Goal: Task Accomplishment & Management: Complete application form

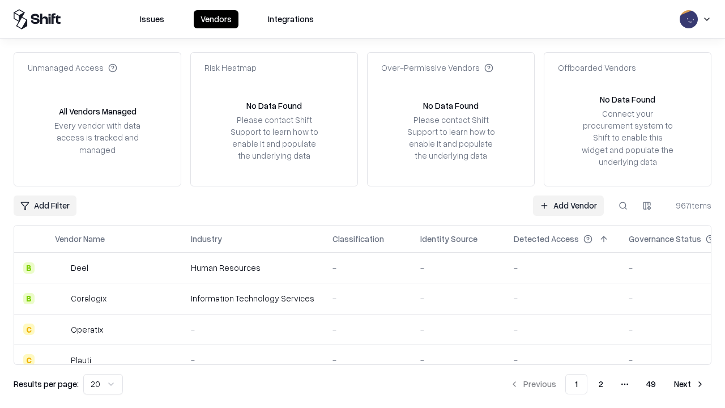
click at [568, 205] on link "Add Vendor" at bounding box center [568, 205] width 71 height 20
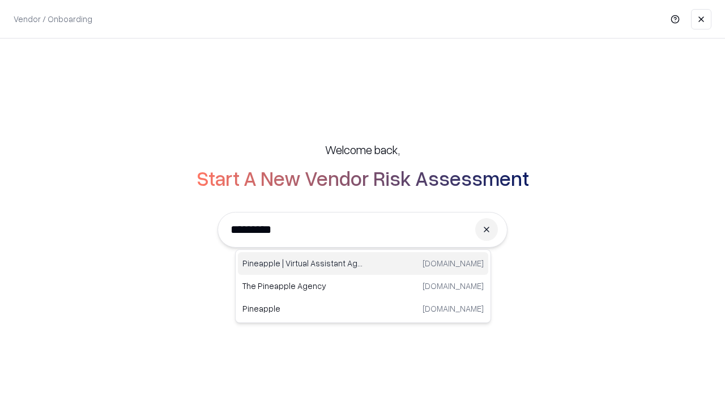
click at [363, 263] on div "Pineapple | Virtual Assistant Agency [DOMAIN_NAME]" at bounding box center [363, 263] width 250 height 23
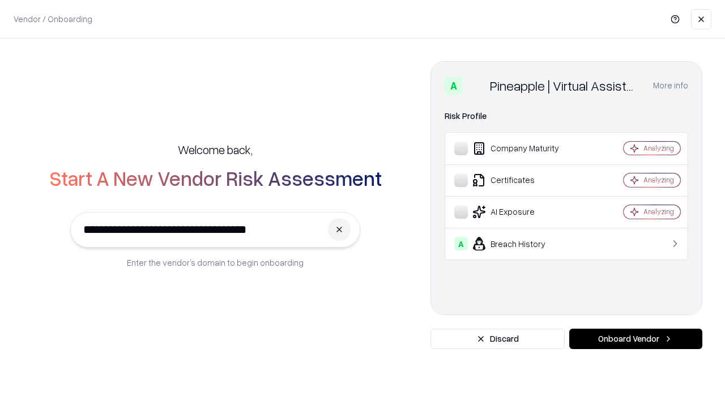
type input "**********"
click at [636, 339] on button "Onboard Vendor" at bounding box center [635, 339] width 133 height 20
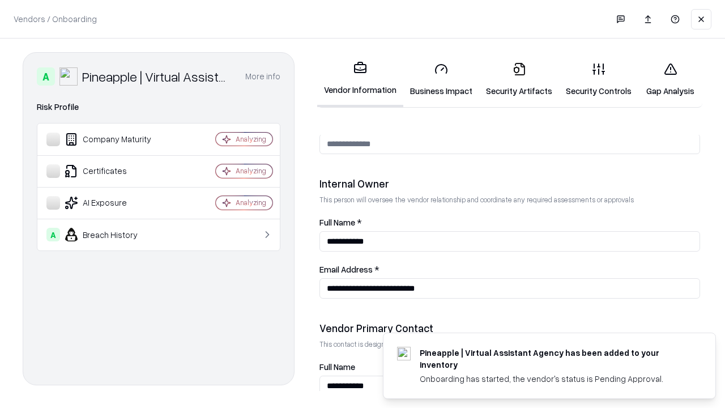
scroll to position [587, 0]
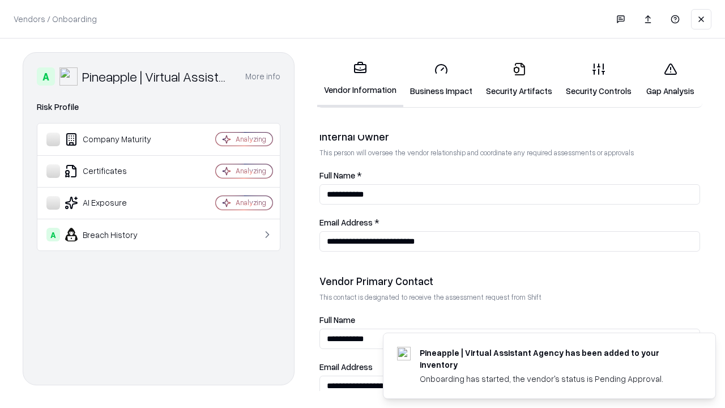
click at [441, 79] on link "Business Impact" at bounding box center [441, 79] width 76 height 53
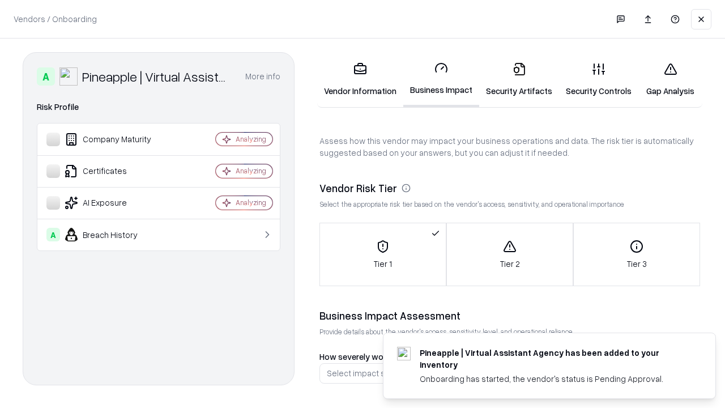
click at [519, 79] on link "Security Artifacts" at bounding box center [519, 79] width 80 height 53
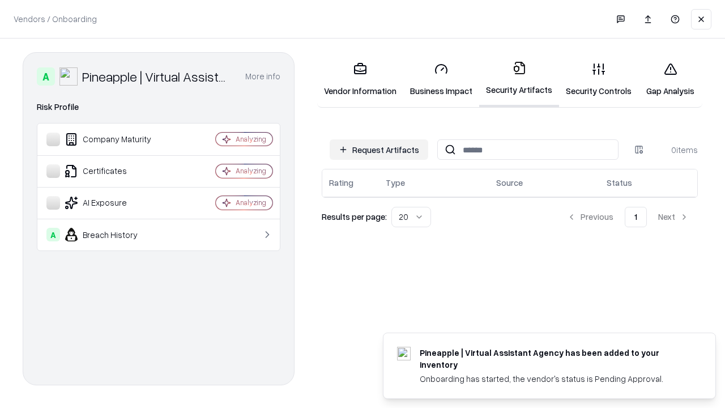
click at [379, 150] on button "Request Artifacts" at bounding box center [379, 149] width 99 height 20
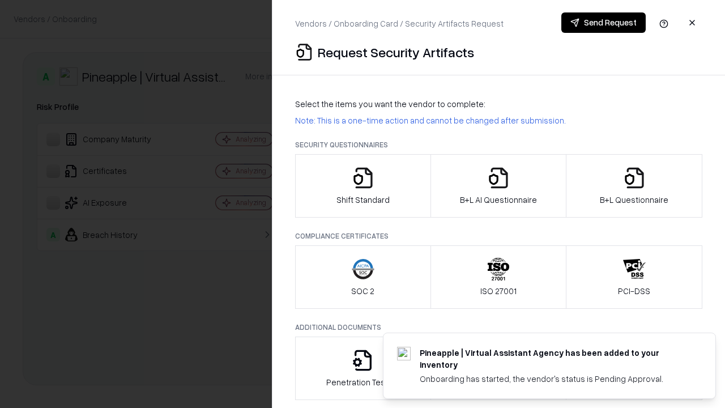
click at [363, 186] on icon "button" at bounding box center [363, 178] width 23 height 23
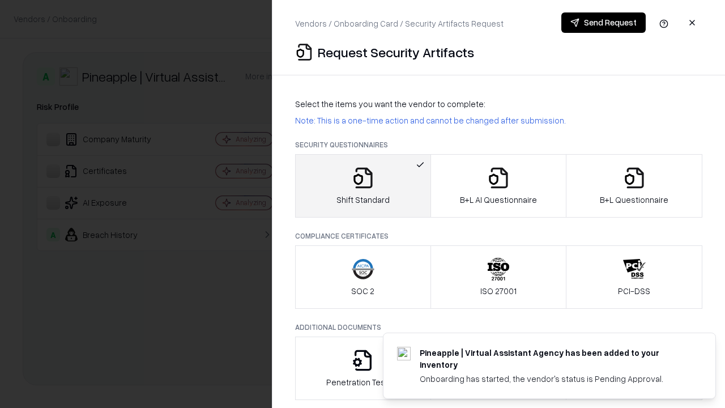
click at [603, 23] on button "Send Request" at bounding box center [603, 22] width 84 height 20
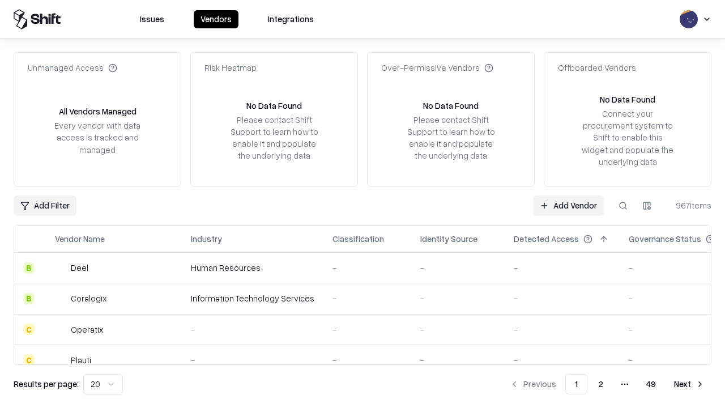
click at [623, 205] on button at bounding box center [623, 205] width 20 height 20
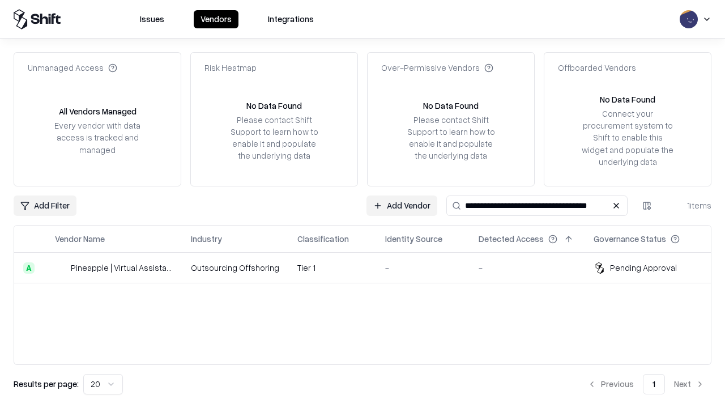
type input "**********"
click at [369, 267] on td "Tier 1" at bounding box center [332, 268] width 88 height 31
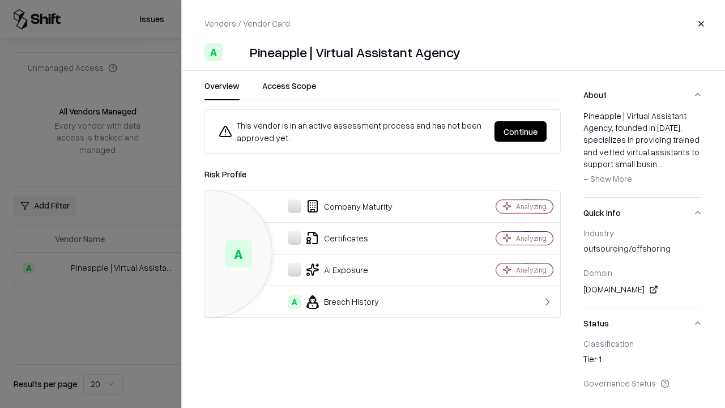
click at [521, 131] on button "Continue" at bounding box center [520, 131] width 52 height 20
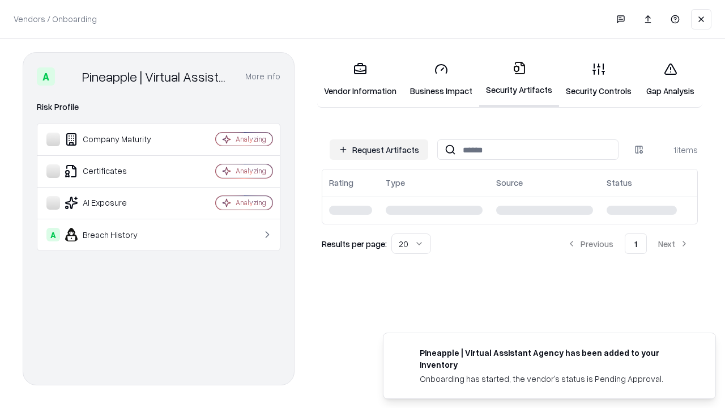
click at [670, 79] on link "Gap Analysis" at bounding box center [670, 79] width 64 height 53
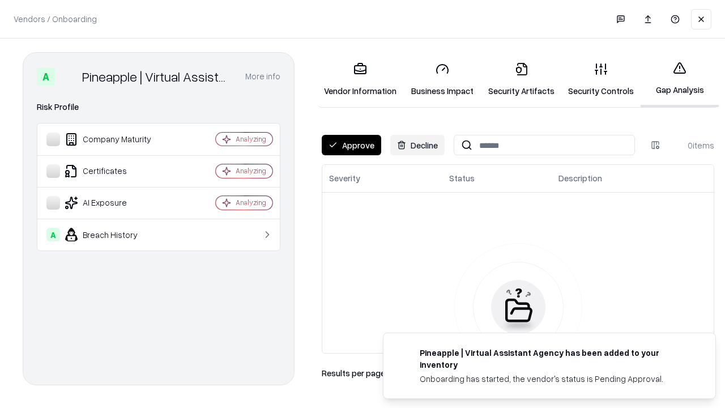
click at [351, 145] on button "Approve" at bounding box center [351, 145] width 59 height 20
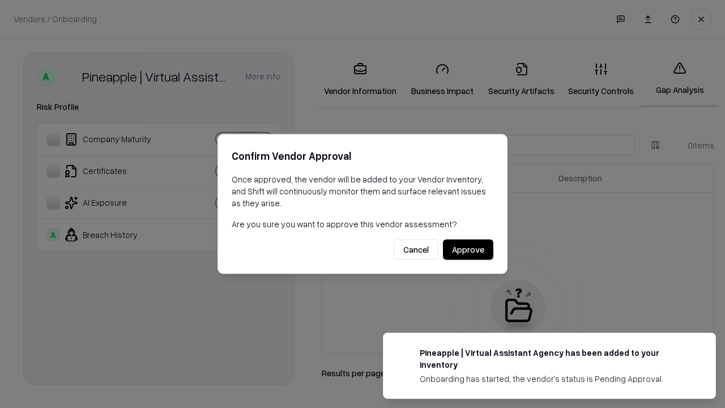
click at [468, 249] on button "Approve" at bounding box center [468, 250] width 50 height 20
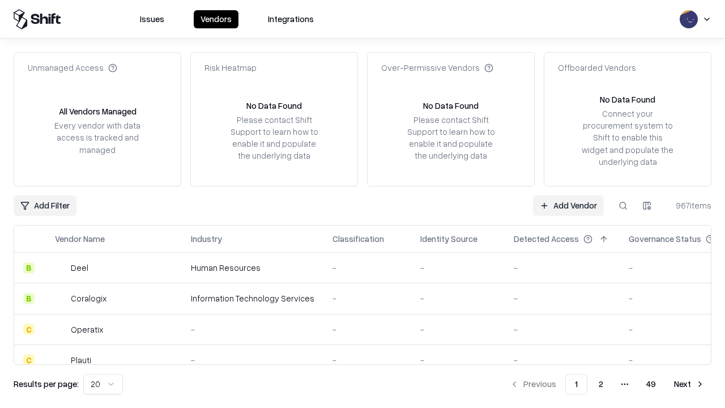
type input "**********"
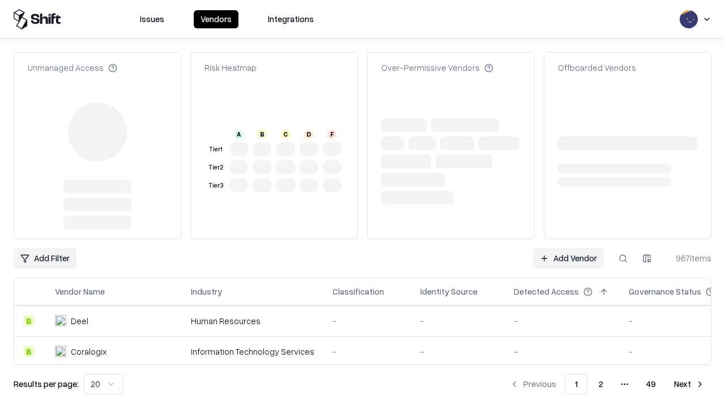
click at [568, 248] on link "Add Vendor" at bounding box center [568, 258] width 71 height 20
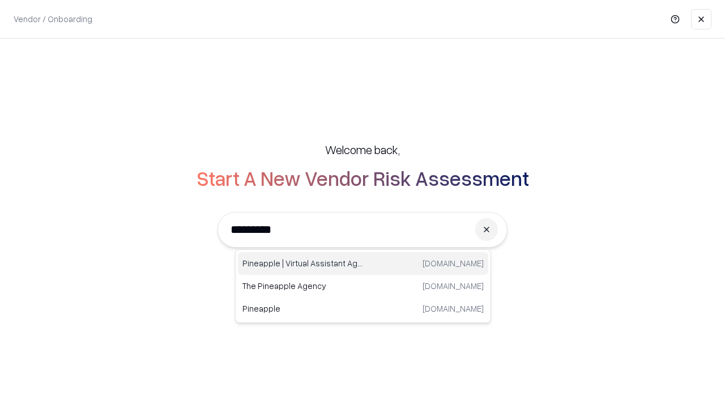
click at [363, 263] on div "Pineapple | Virtual Assistant Agency [DOMAIN_NAME]" at bounding box center [363, 263] width 250 height 23
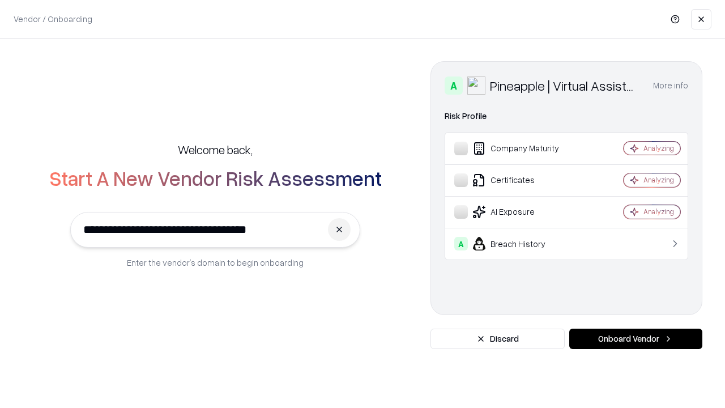
type input "**********"
click at [636, 339] on button "Onboard Vendor" at bounding box center [635, 339] width 133 height 20
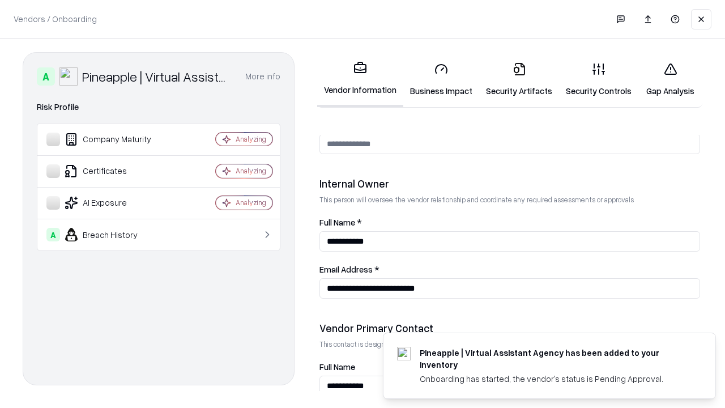
scroll to position [587, 0]
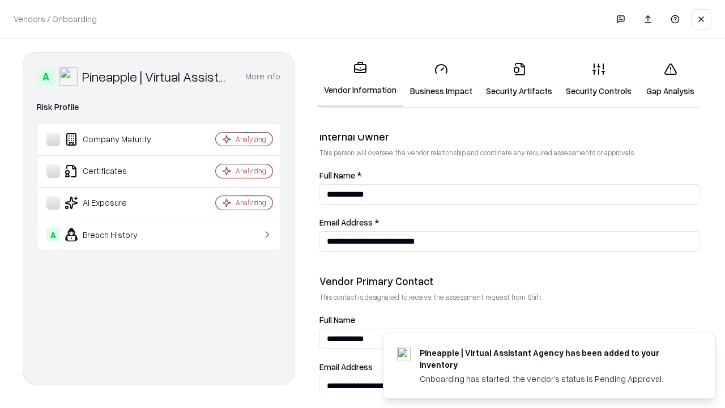
click at [670, 79] on link "Gap Analysis" at bounding box center [670, 79] width 64 height 53
